Goal: Navigation & Orientation: Find specific page/section

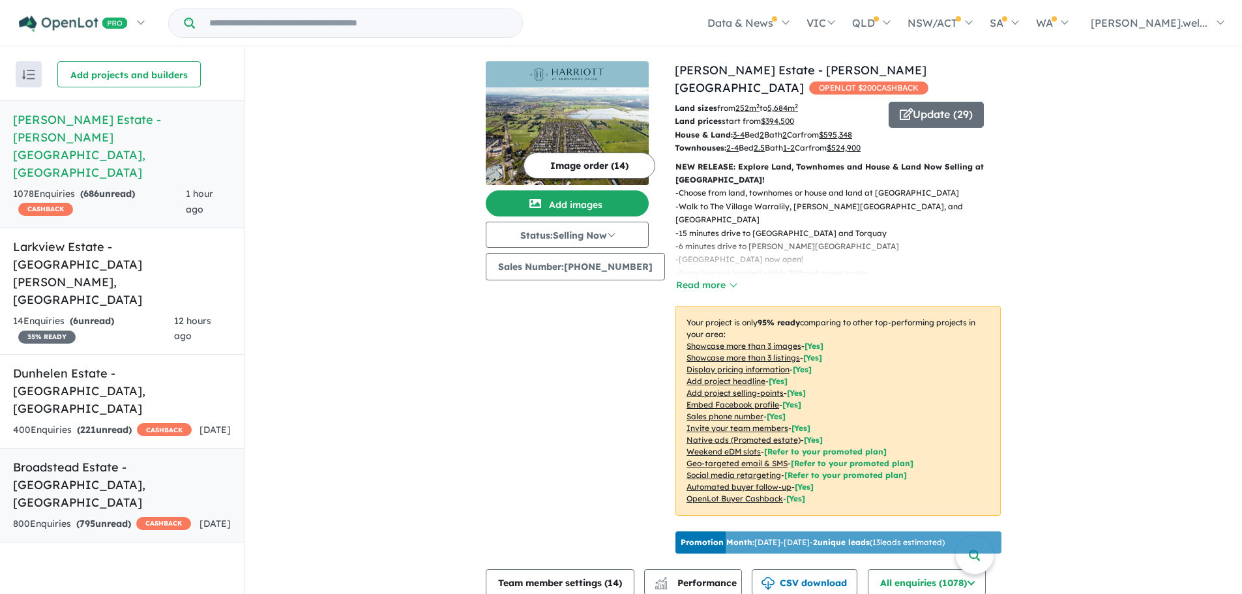
click at [155, 458] on h5 "[GEOGRAPHIC_DATA] - [GEOGRAPHIC_DATA] , [GEOGRAPHIC_DATA]" at bounding box center [122, 484] width 218 height 53
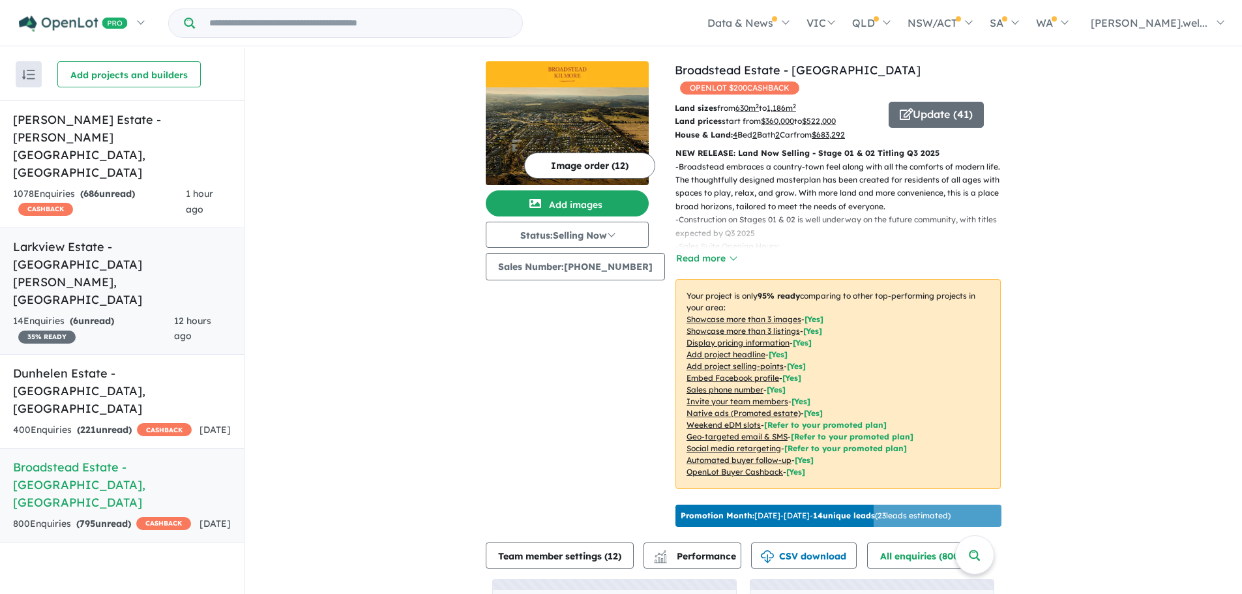
click at [107, 238] on h5 "Larkview Estate - [GEOGRAPHIC_DATA][PERSON_NAME][GEOGRAPHIC_DATA]" at bounding box center [122, 273] width 218 height 70
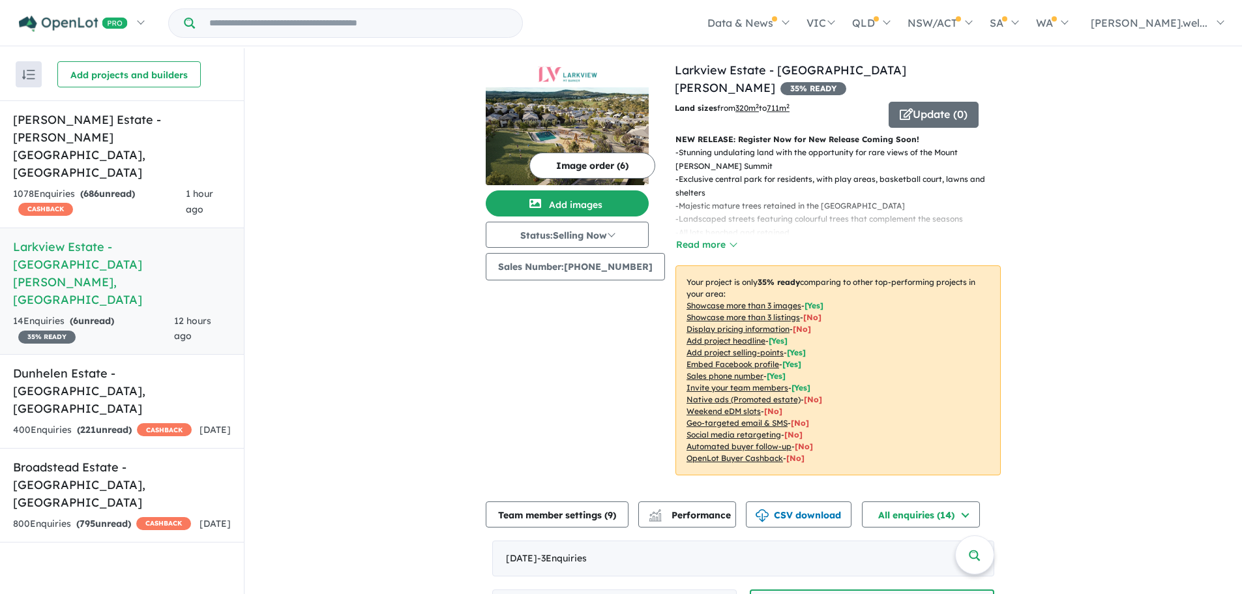
click at [606, 136] on img at bounding box center [567, 136] width 163 height 98
click at [156, 458] on h5 "[GEOGRAPHIC_DATA] - [GEOGRAPHIC_DATA] , [GEOGRAPHIC_DATA]" at bounding box center [122, 484] width 218 height 53
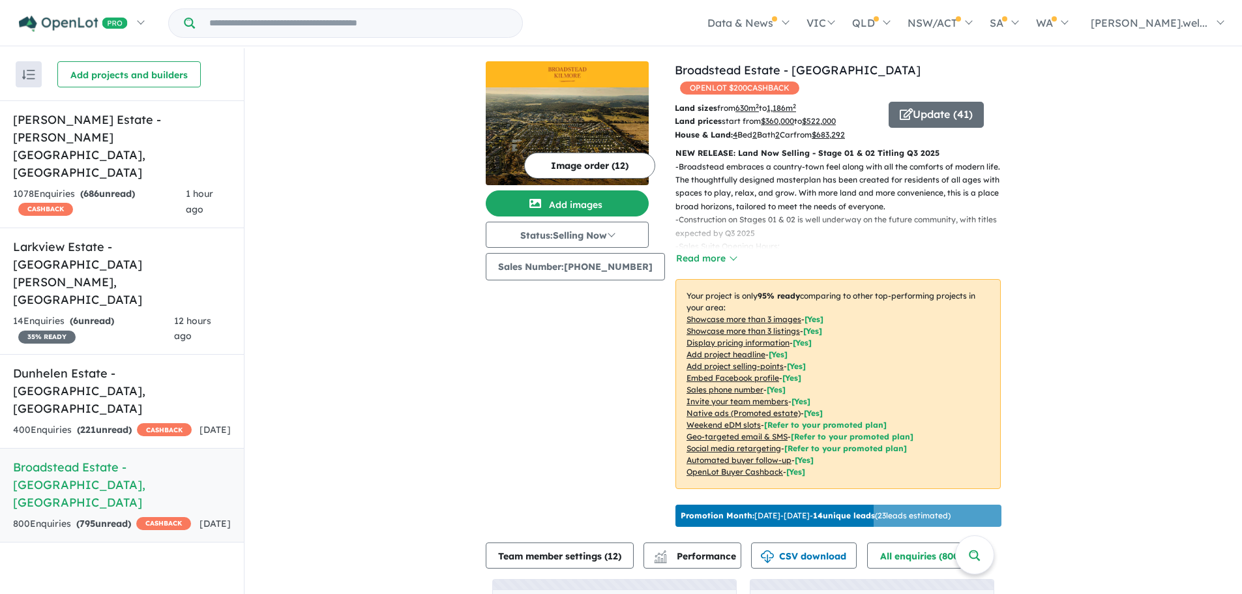
click at [582, 75] on img at bounding box center [567, 74] width 153 height 16
click at [910, 102] on button "Update ( 41 )" at bounding box center [936, 115] width 95 height 26
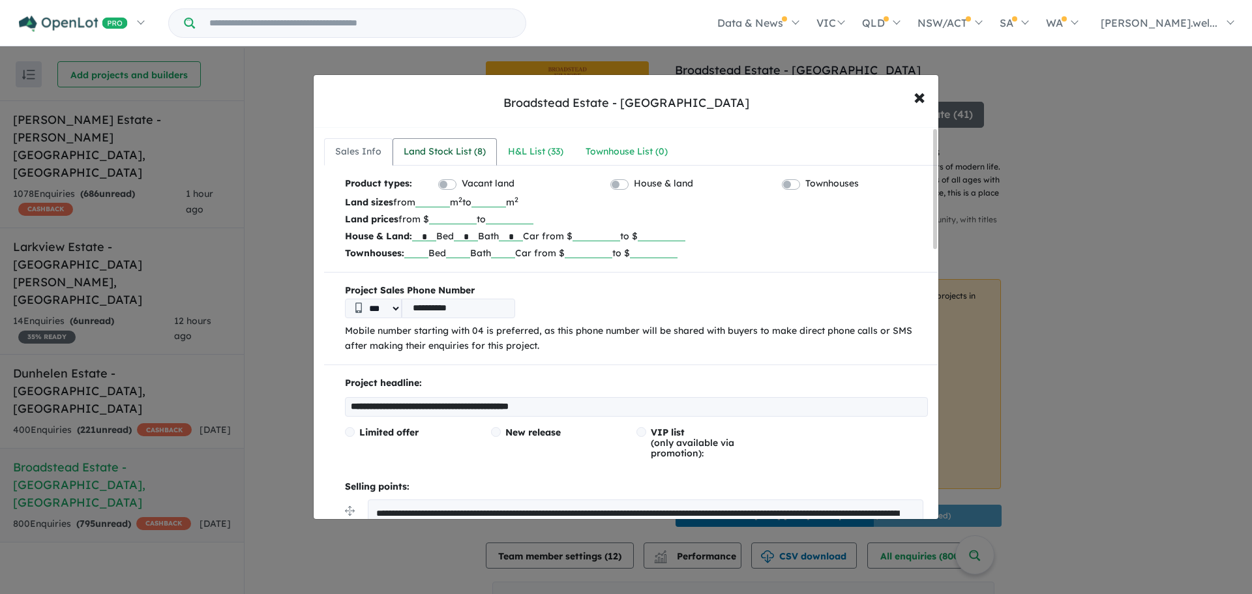
click at [476, 153] on div "Land Stock List ( 8 )" at bounding box center [445, 152] width 82 height 16
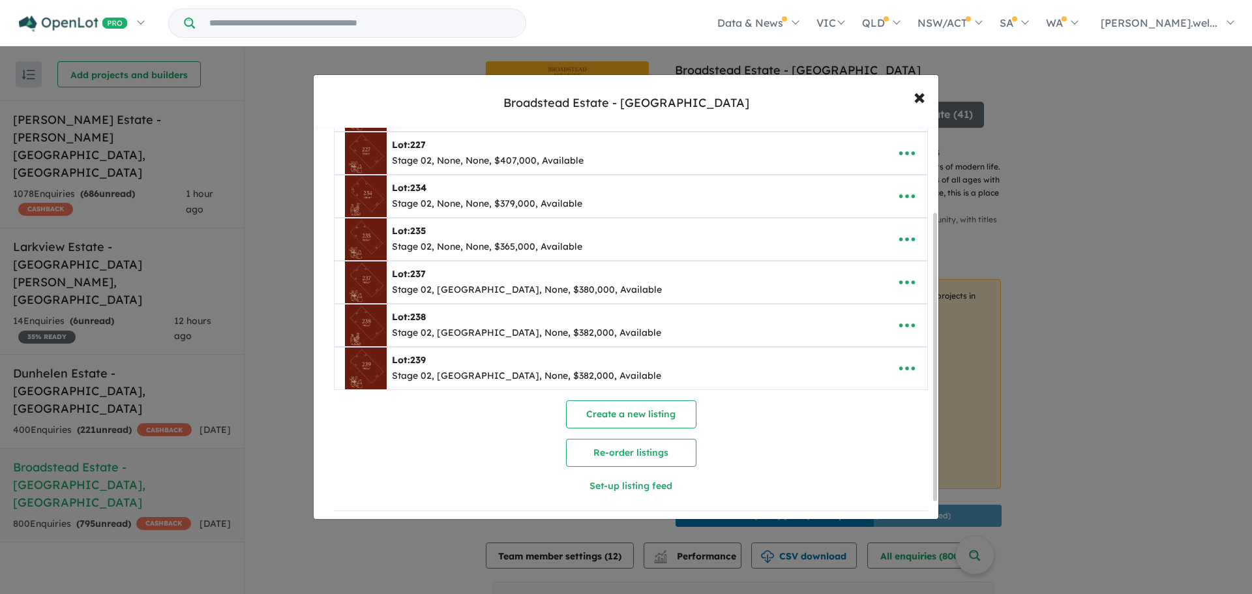
scroll to position [65, 0]
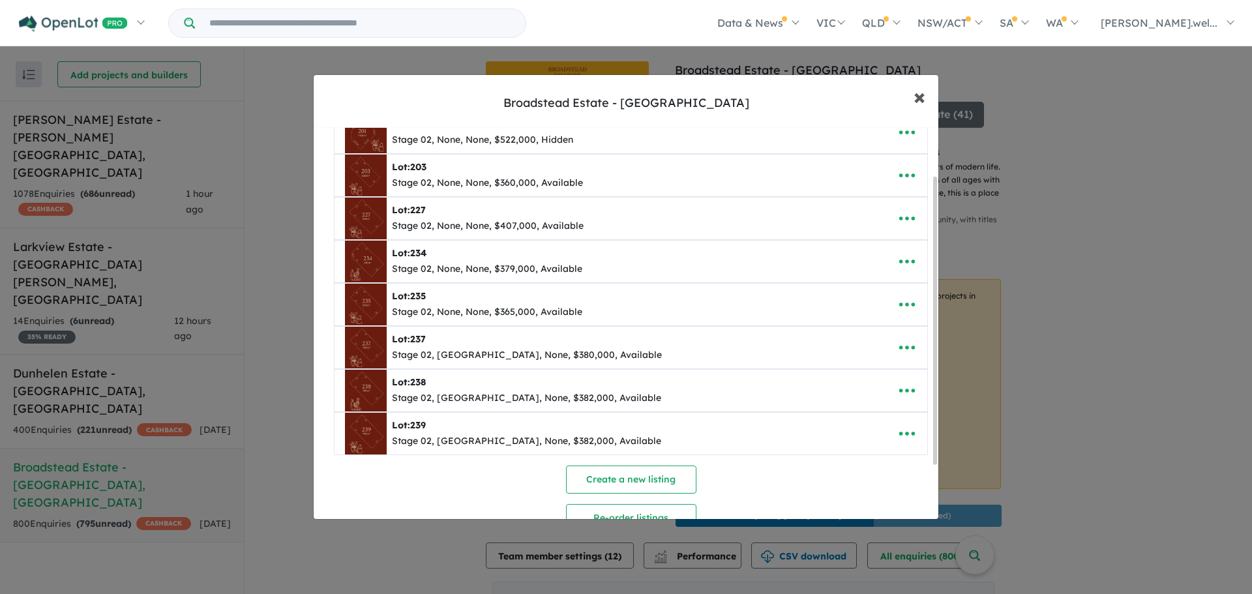
click at [921, 98] on span "×" at bounding box center [919, 96] width 12 height 28
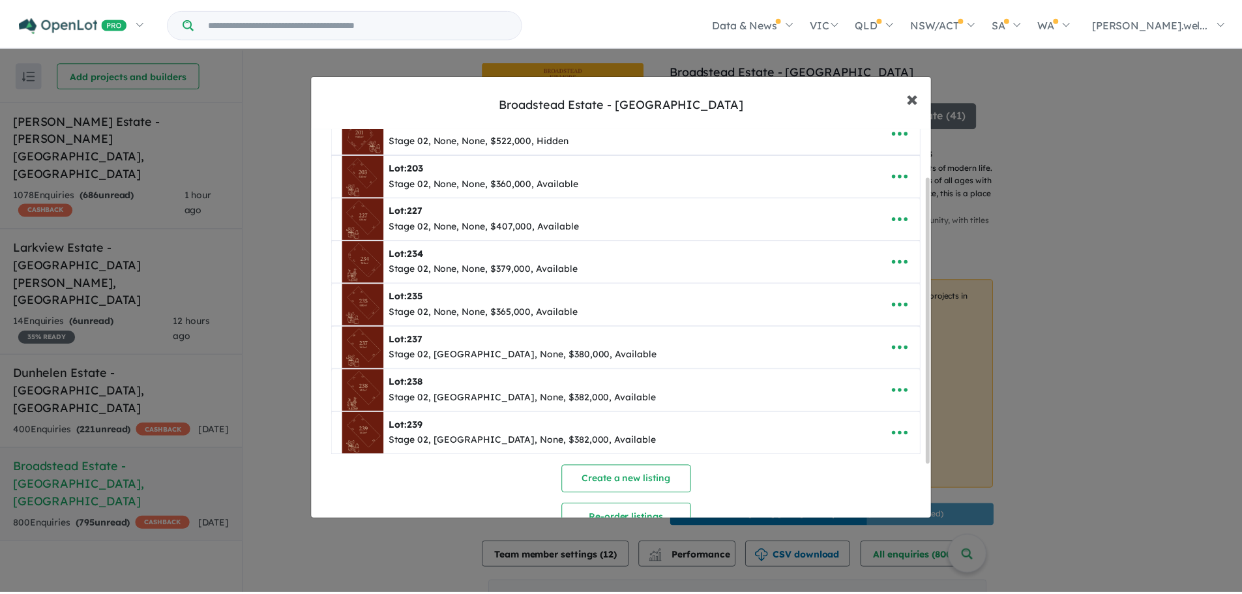
scroll to position [0, 0]
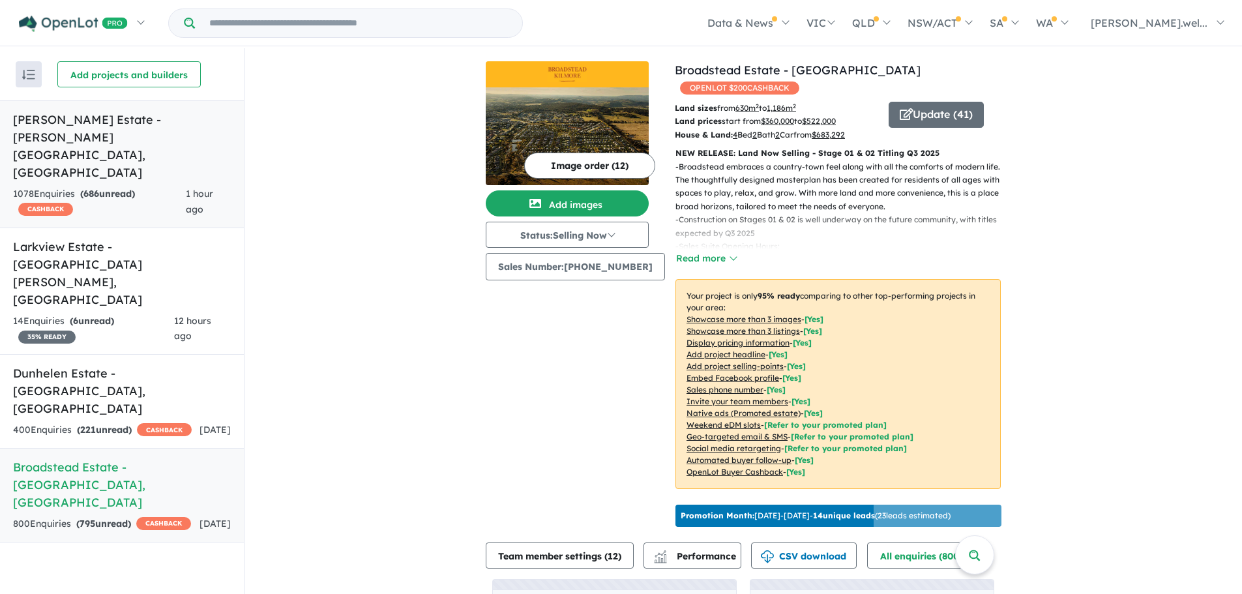
click at [117, 150] on link "[PERSON_NAME] Estate - [PERSON_NAME][GEOGRAPHIC_DATA] , [GEOGRAPHIC_DATA] 1078 …" at bounding box center [122, 164] width 244 height 128
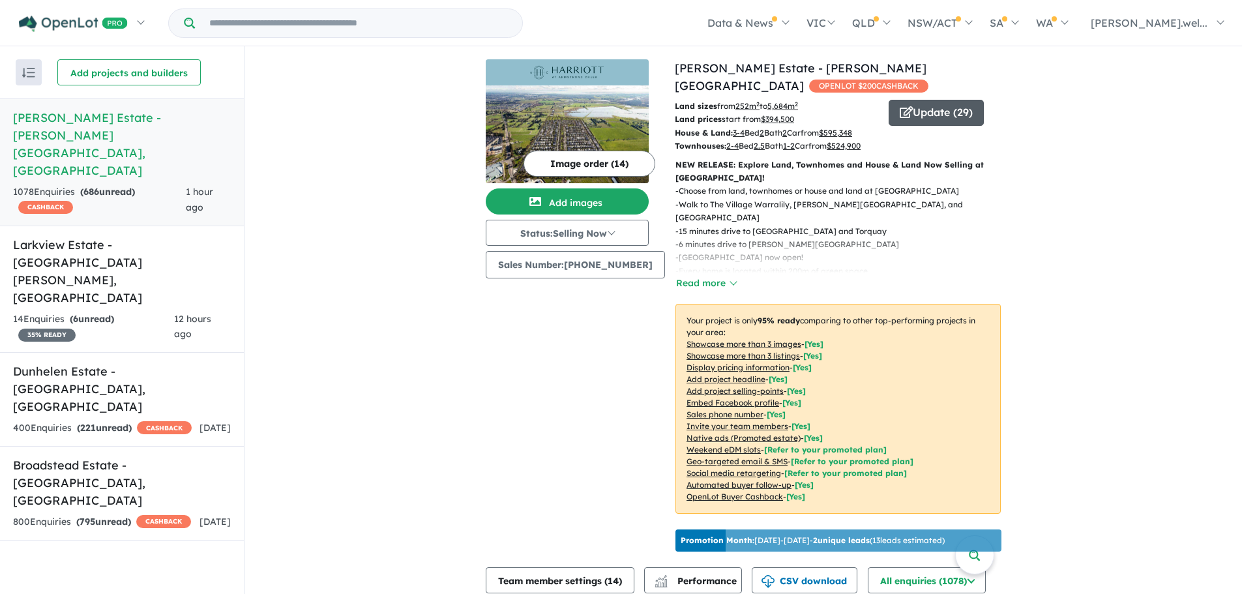
click at [923, 106] on button "Update ( 29 )" at bounding box center [936, 113] width 95 height 26
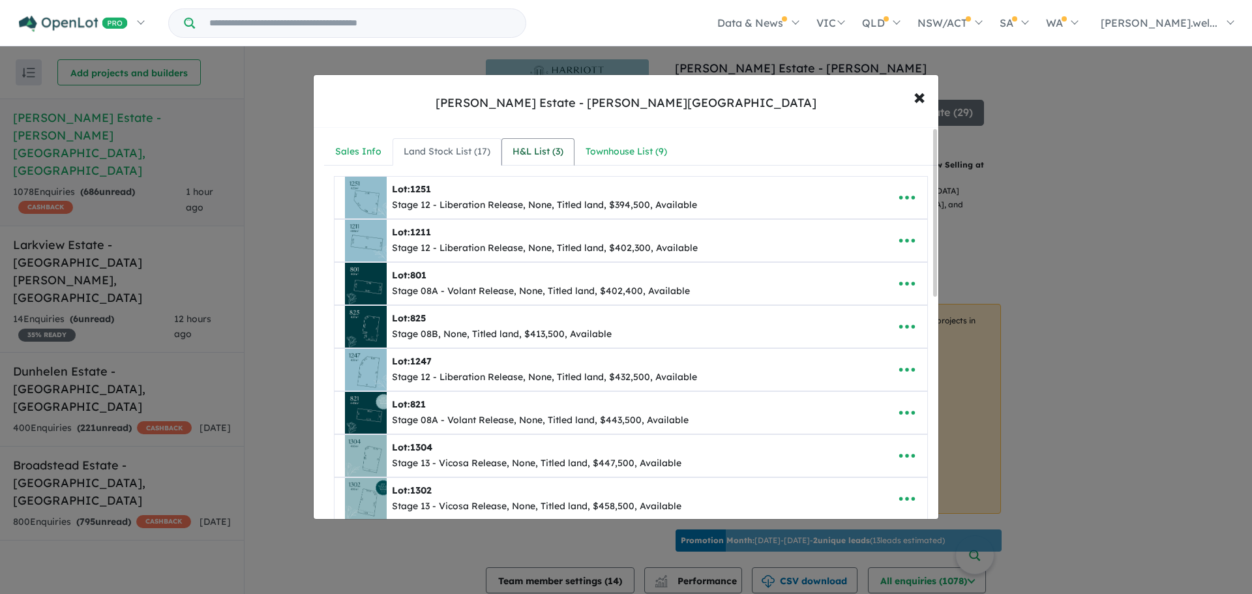
click at [545, 156] on div "H&L List ( 3 )" at bounding box center [537, 152] width 51 height 16
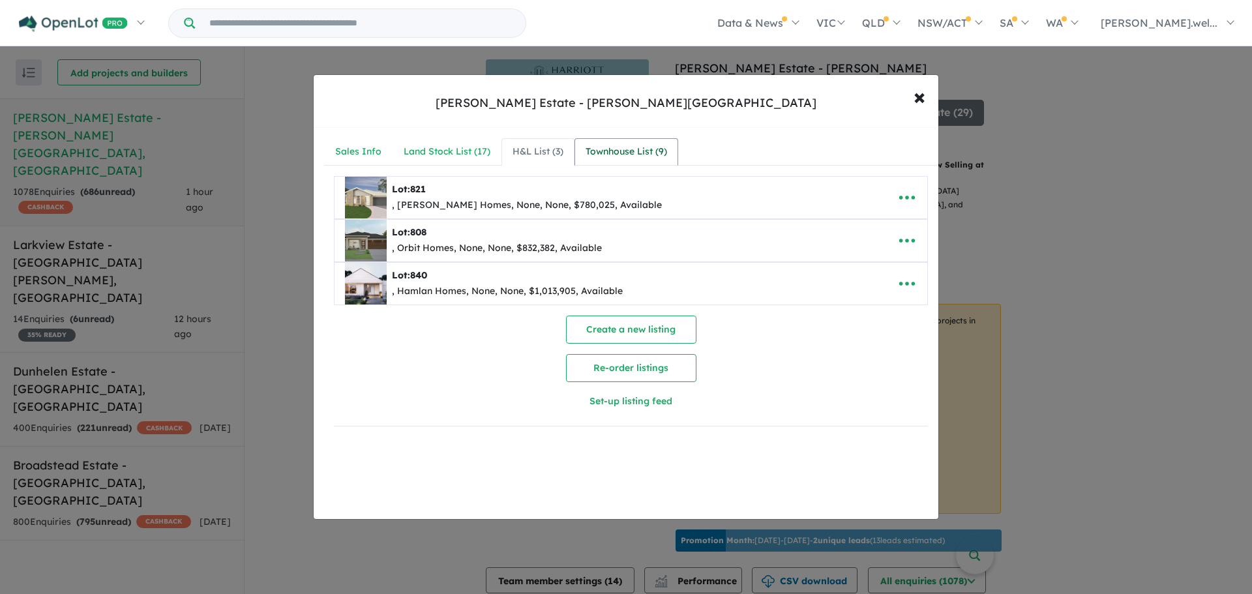
click at [640, 155] on div "Townhouse List ( 9 )" at bounding box center [625, 152] width 81 height 16
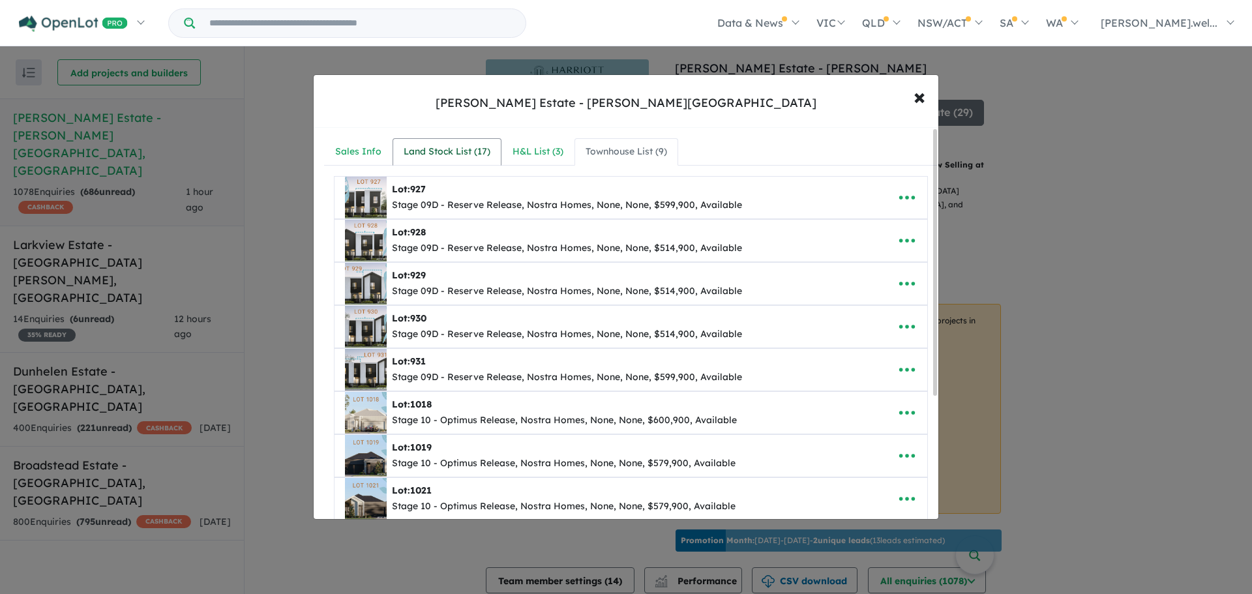
click at [467, 144] on div "Land Stock List ( 17 )" at bounding box center [447, 152] width 87 height 16
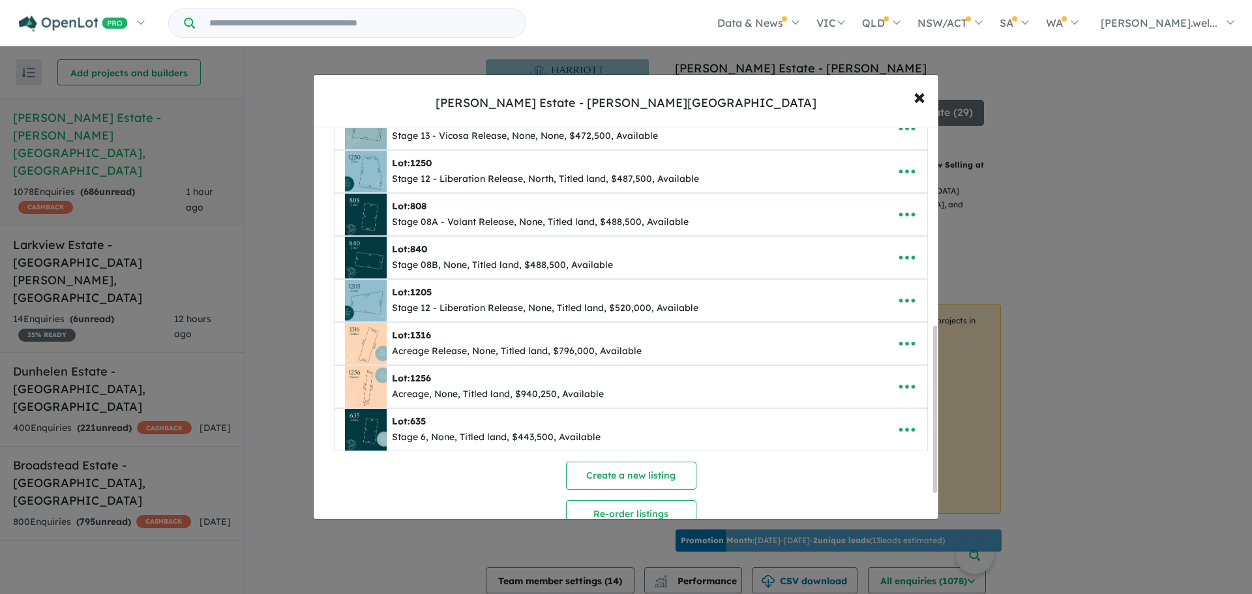
scroll to position [522, 0]
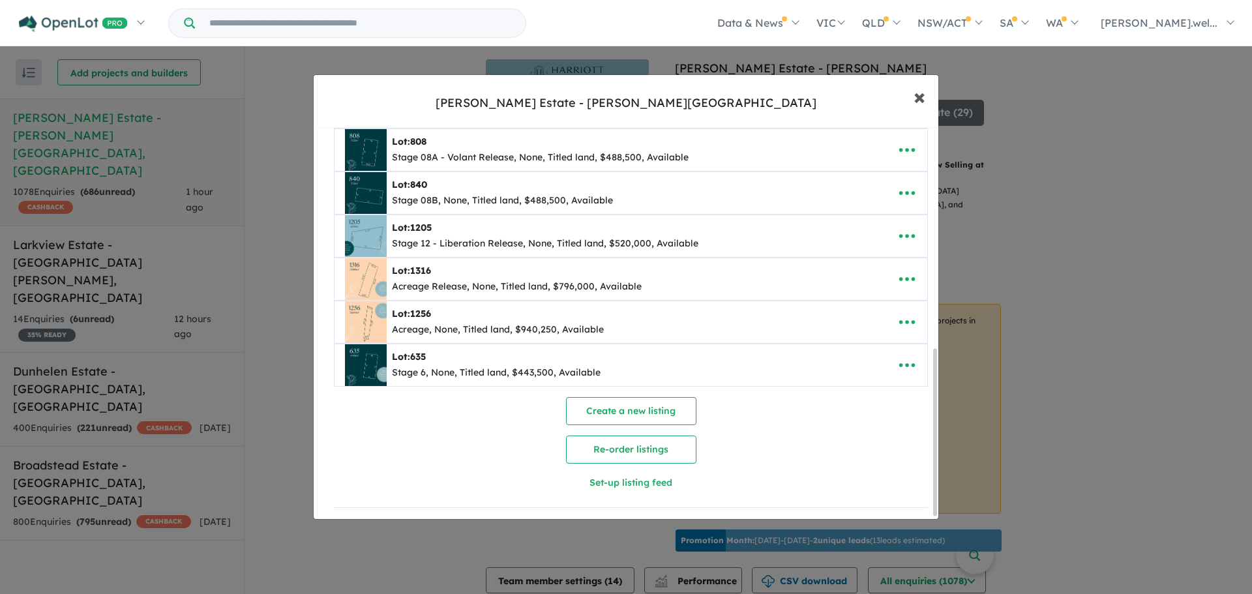
click at [921, 96] on span "×" at bounding box center [919, 96] width 12 height 28
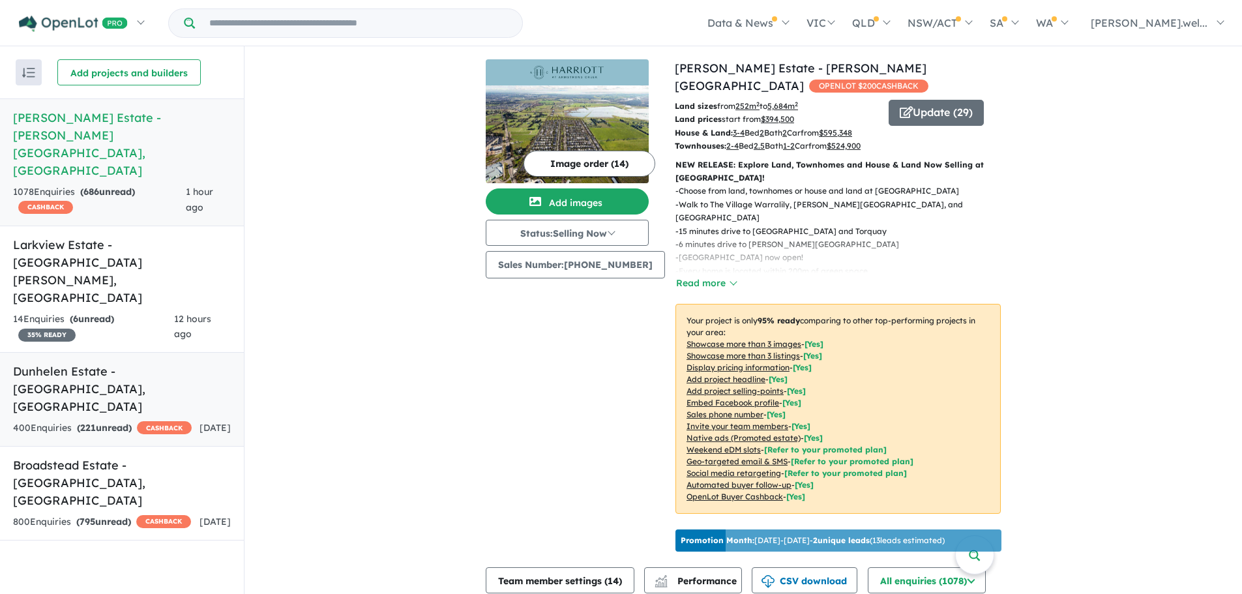
click at [170, 362] on h5 "Dunhelen Estate - [GEOGRAPHIC_DATA] , [GEOGRAPHIC_DATA]" at bounding box center [122, 388] width 218 height 53
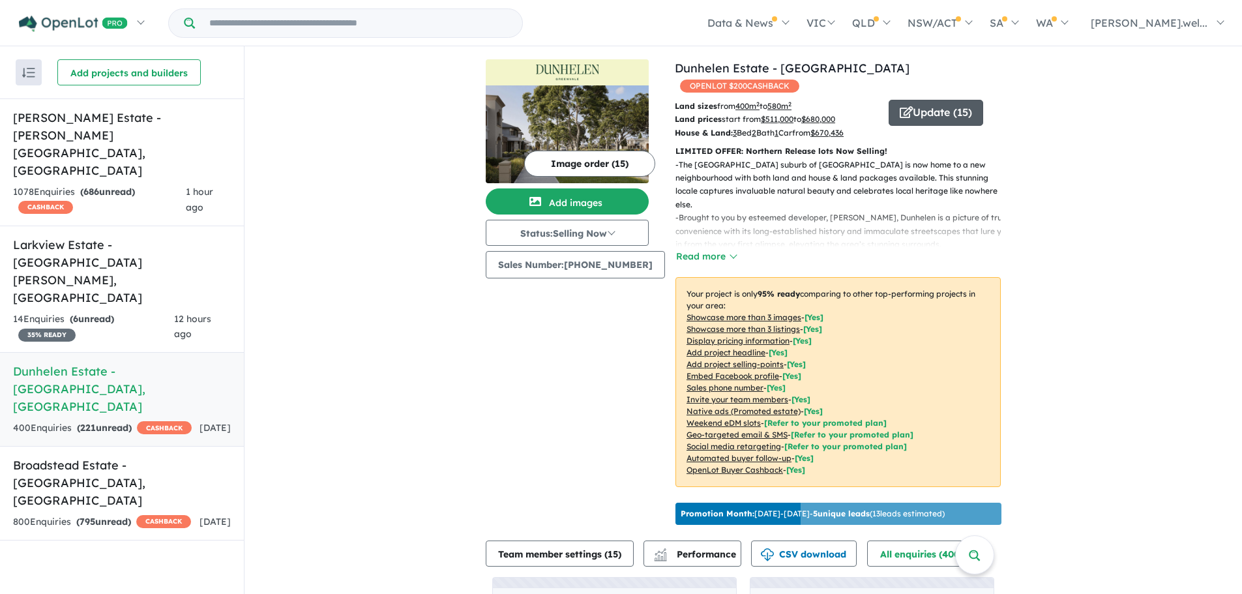
click at [917, 100] on button "Update ( 15 )" at bounding box center [936, 113] width 95 height 26
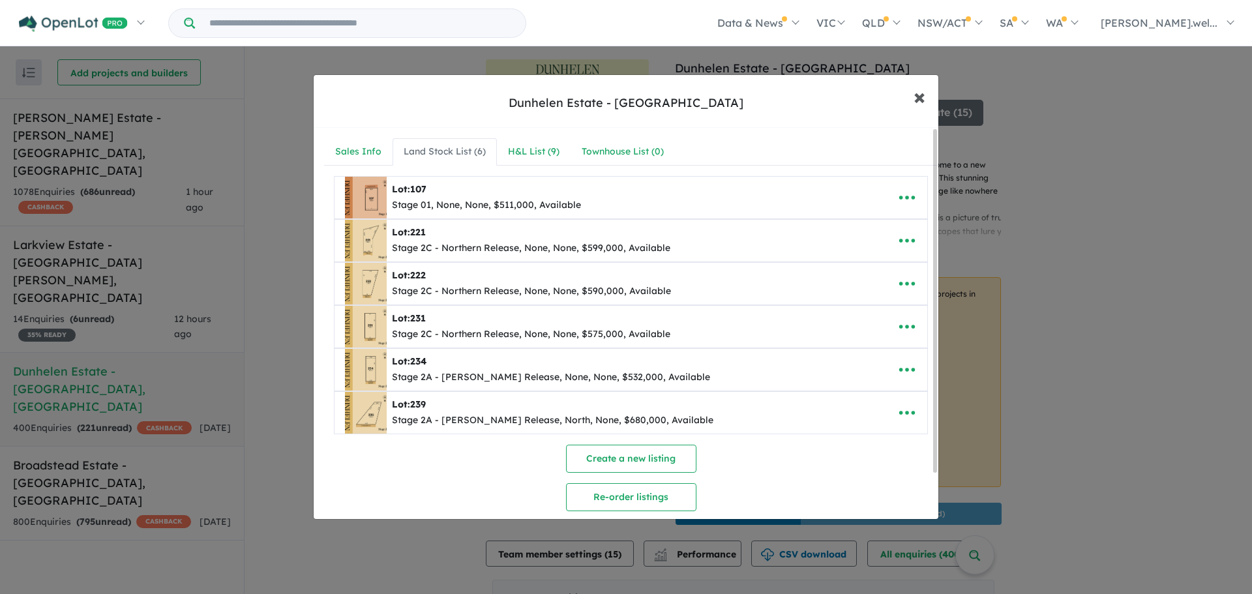
click at [919, 98] on span "×" at bounding box center [919, 96] width 12 height 28
